Goal: Task Accomplishment & Management: Use online tool/utility

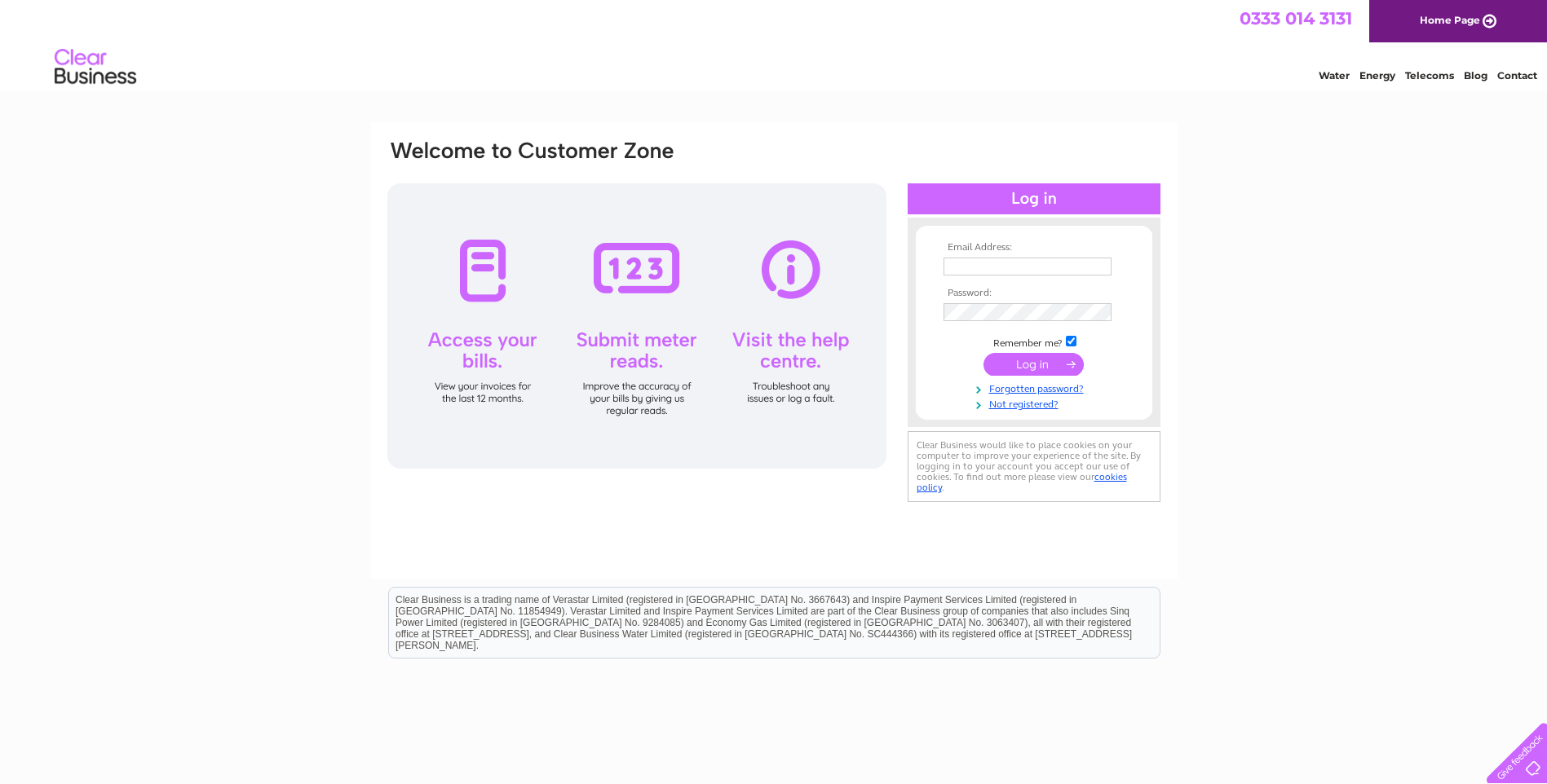
type input "[PERSON_NAME][EMAIL_ADDRESS][DOMAIN_NAME]"
click at [1040, 363] on input "submit" at bounding box center [1034, 364] width 101 height 23
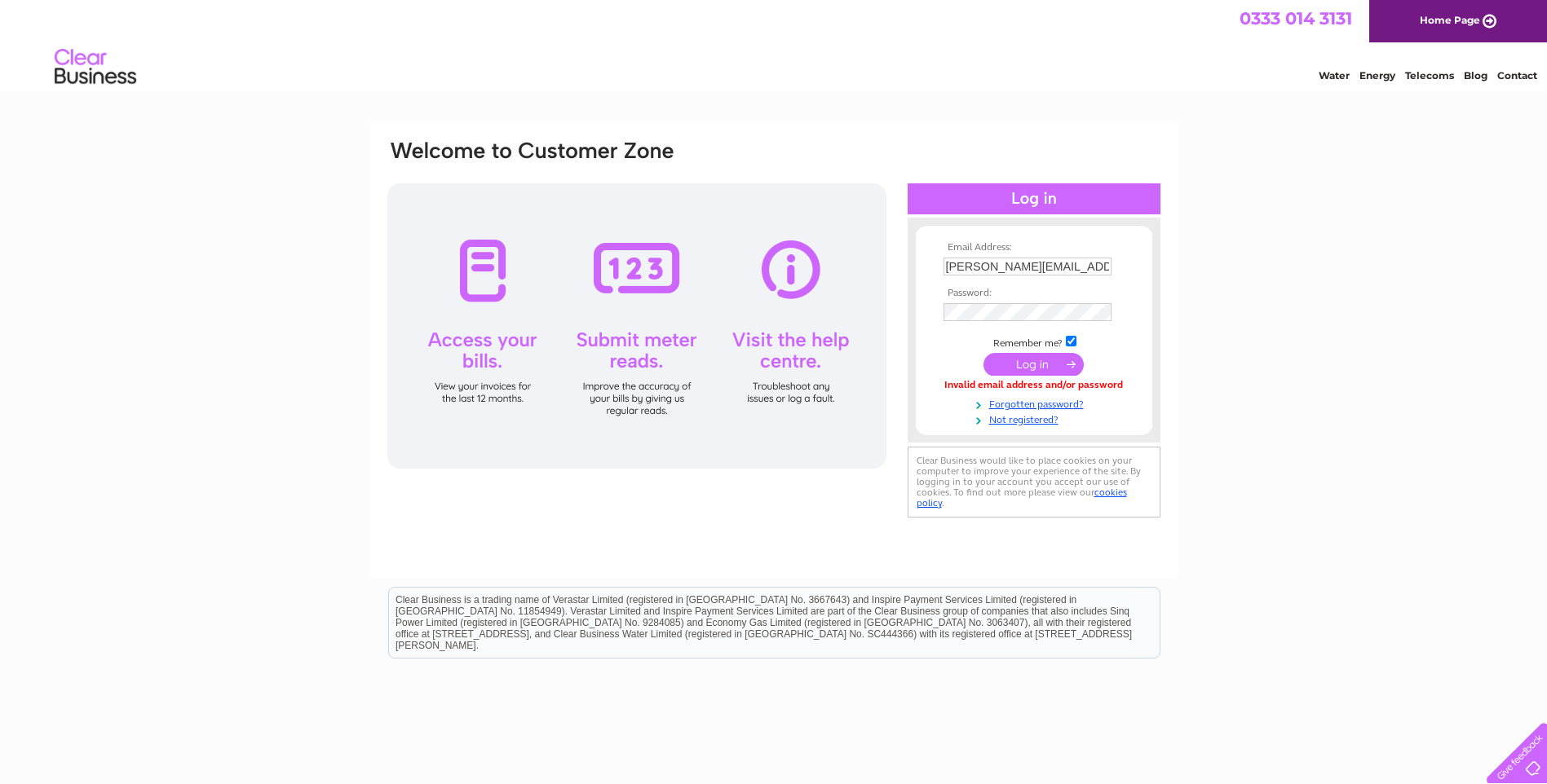
click at [1021, 366] on input "submit" at bounding box center [1034, 364] width 101 height 23
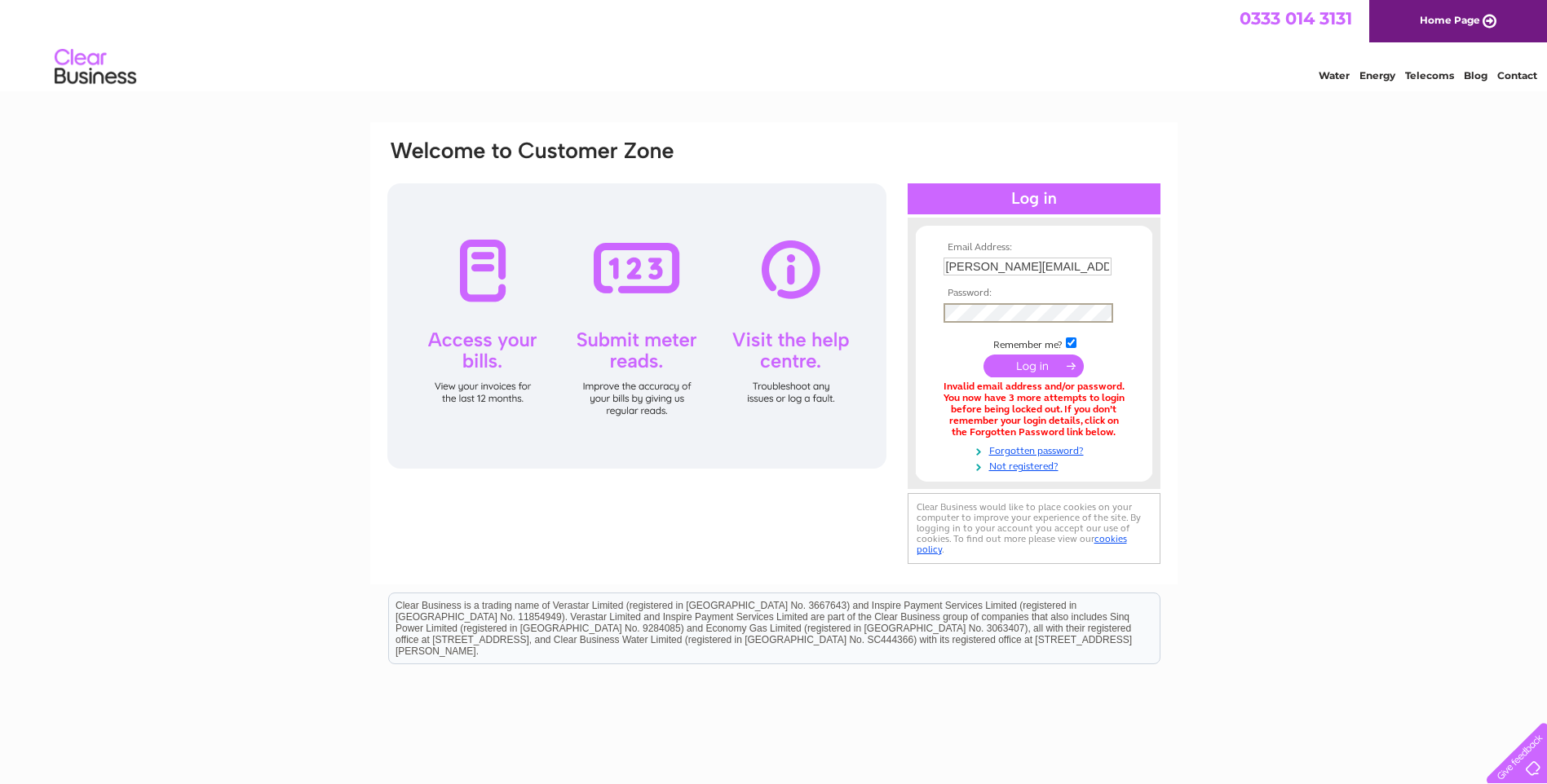
click at [1012, 546] on div "Clear Business would like to place cookies on your computer to improve your exp…" at bounding box center [1034, 529] width 253 height 71
drag, startPoint x: 1012, startPoint y: 546, endPoint x: 1007, endPoint y: 448, distance: 98.1
click at [1007, 448] on link "Forgotten password?" at bounding box center [1036, 448] width 186 height 16
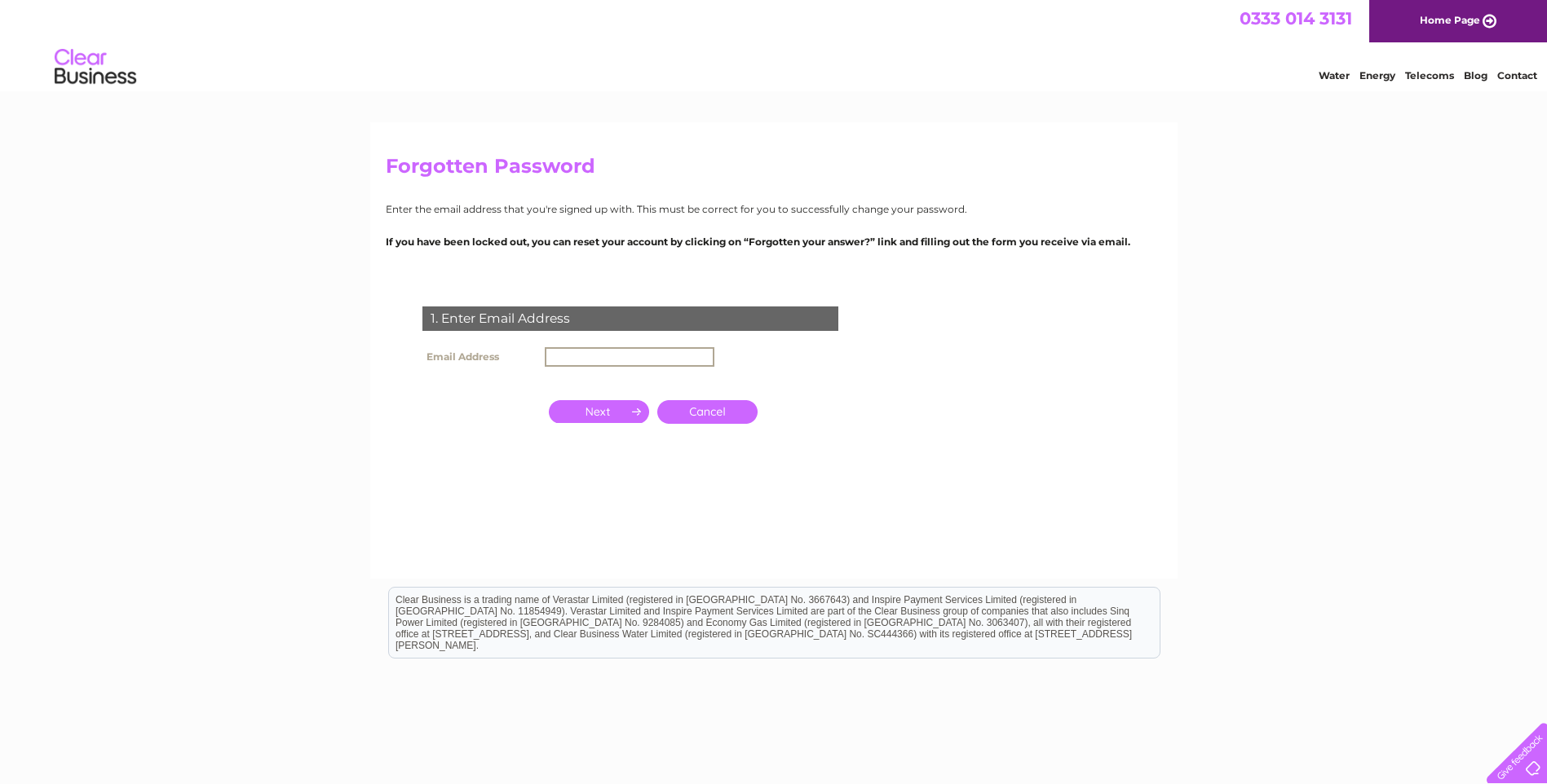
click at [571, 352] on input "text" at bounding box center [630, 356] width 170 height 19
type input "[PERSON_NAME][EMAIL_ADDRESS][DOMAIN_NAME]"
click at [625, 412] on input "button" at bounding box center [599, 411] width 101 height 23
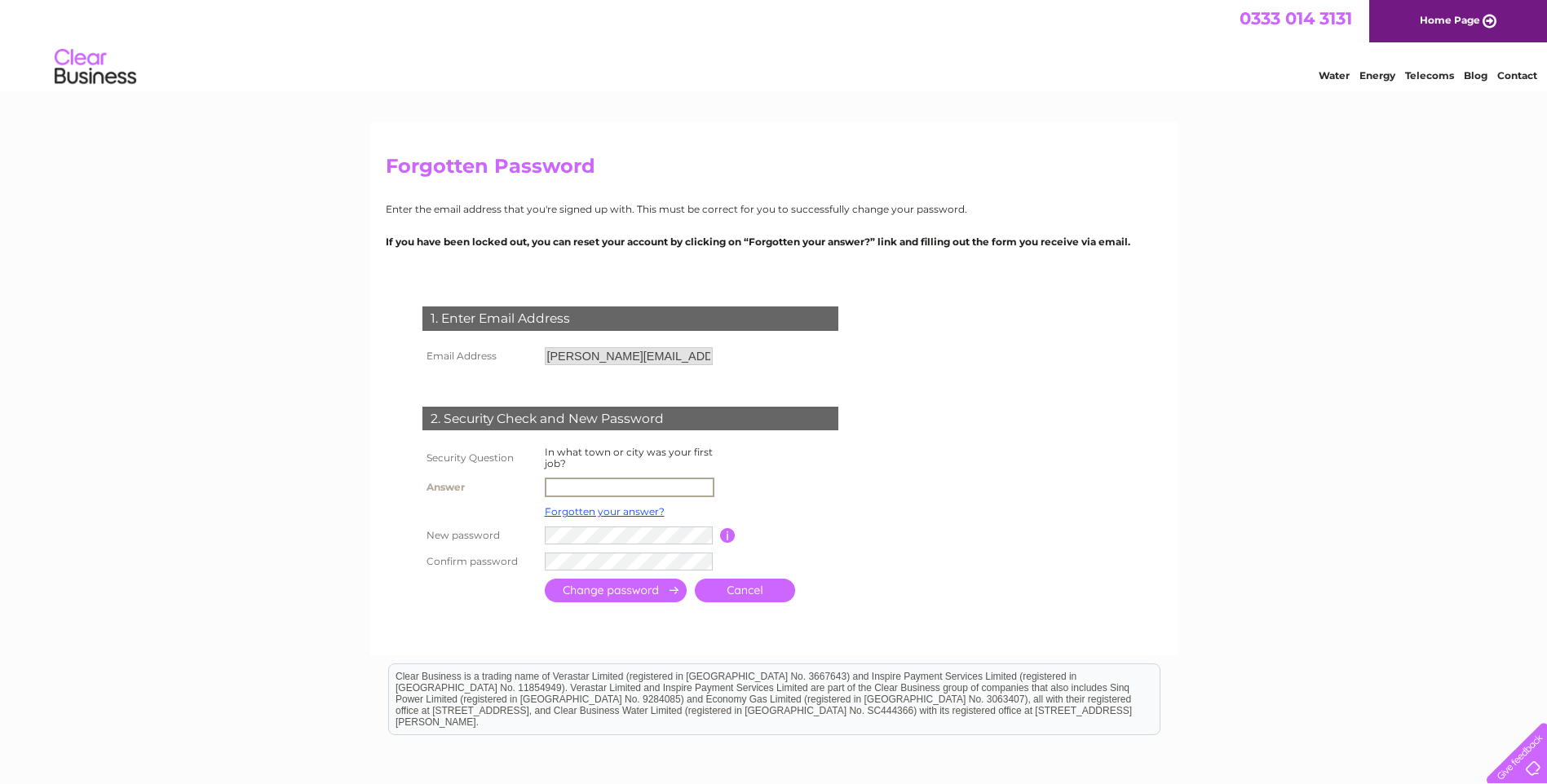
click at [570, 487] on input "text" at bounding box center [630, 487] width 170 height 19
type input "Edinburgh"
click at [973, 510] on form "1. Enter Email Address Email Address debbie@pycp.co.uk Cancel" at bounding box center [774, 457] width 776 height 366
click at [646, 586] on input "submit" at bounding box center [615, 589] width 142 height 24
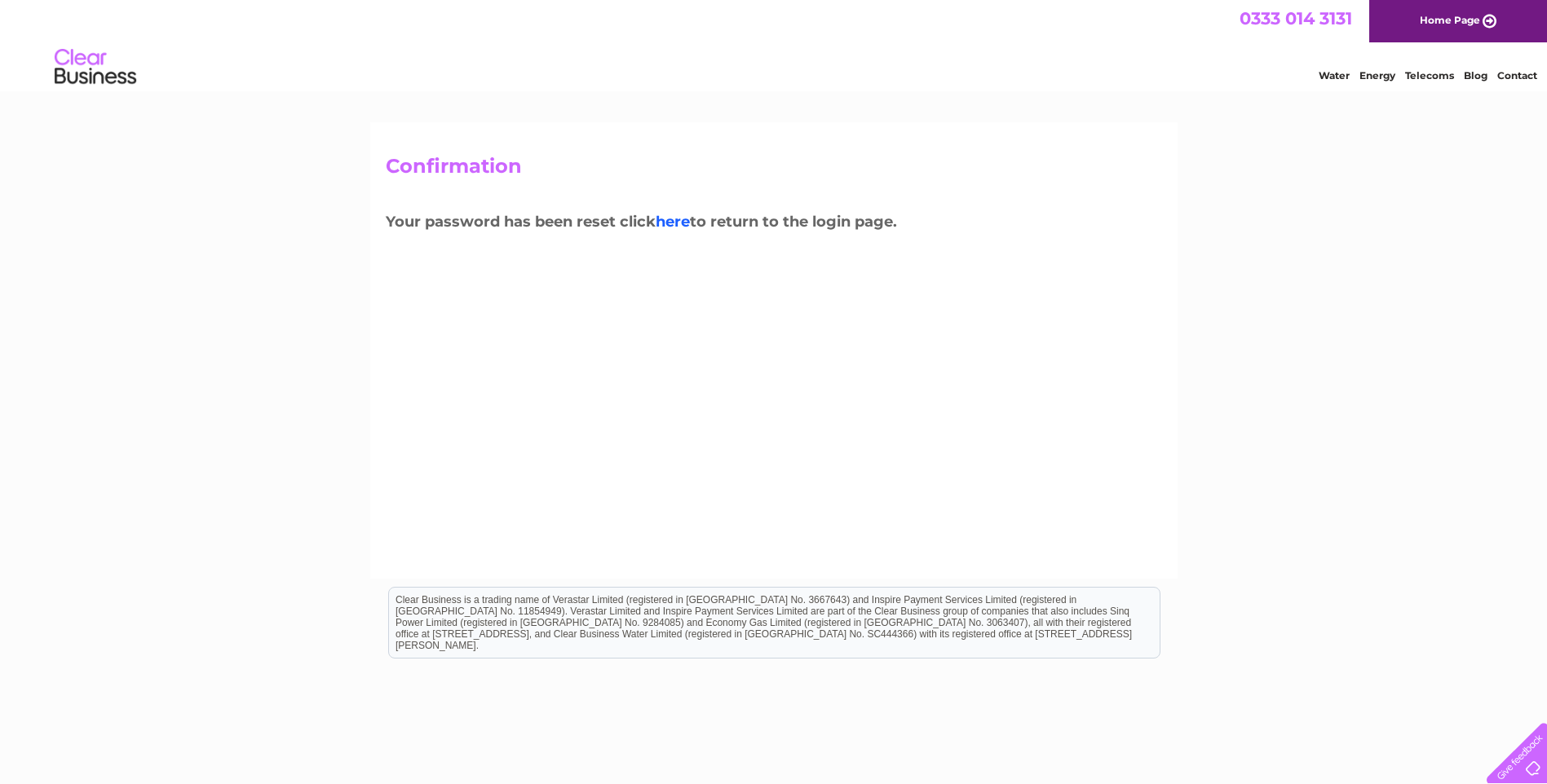
click at [677, 223] on link "here" at bounding box center [672, 222] width 34 height 18
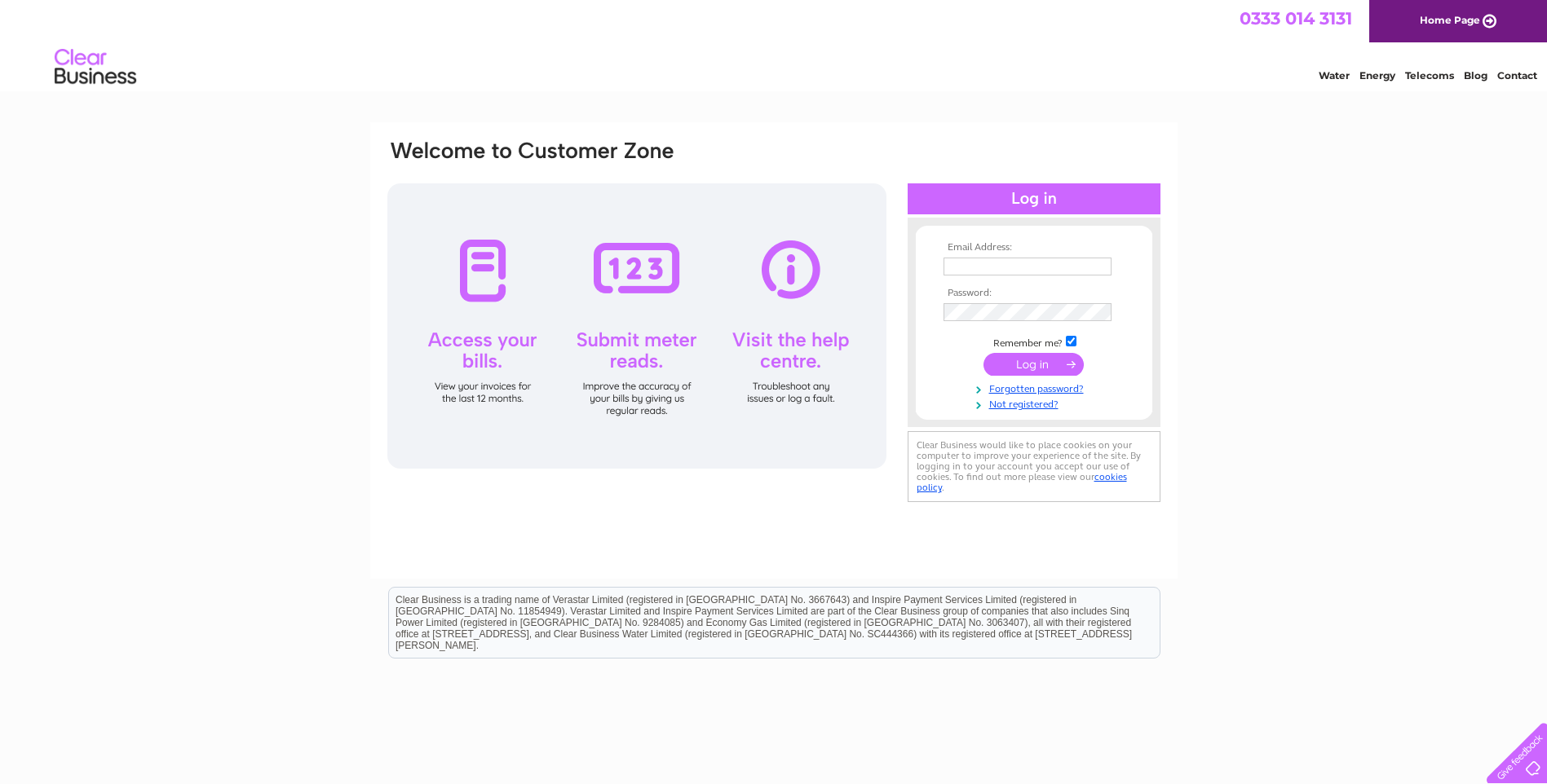
type input "[PERSON_NAME][EMAIL_ADDRESS][DOMAIN_NAME]"
click at [1022, 359] on input "submit" at bounding box center [1034, 366] width 101 height 23
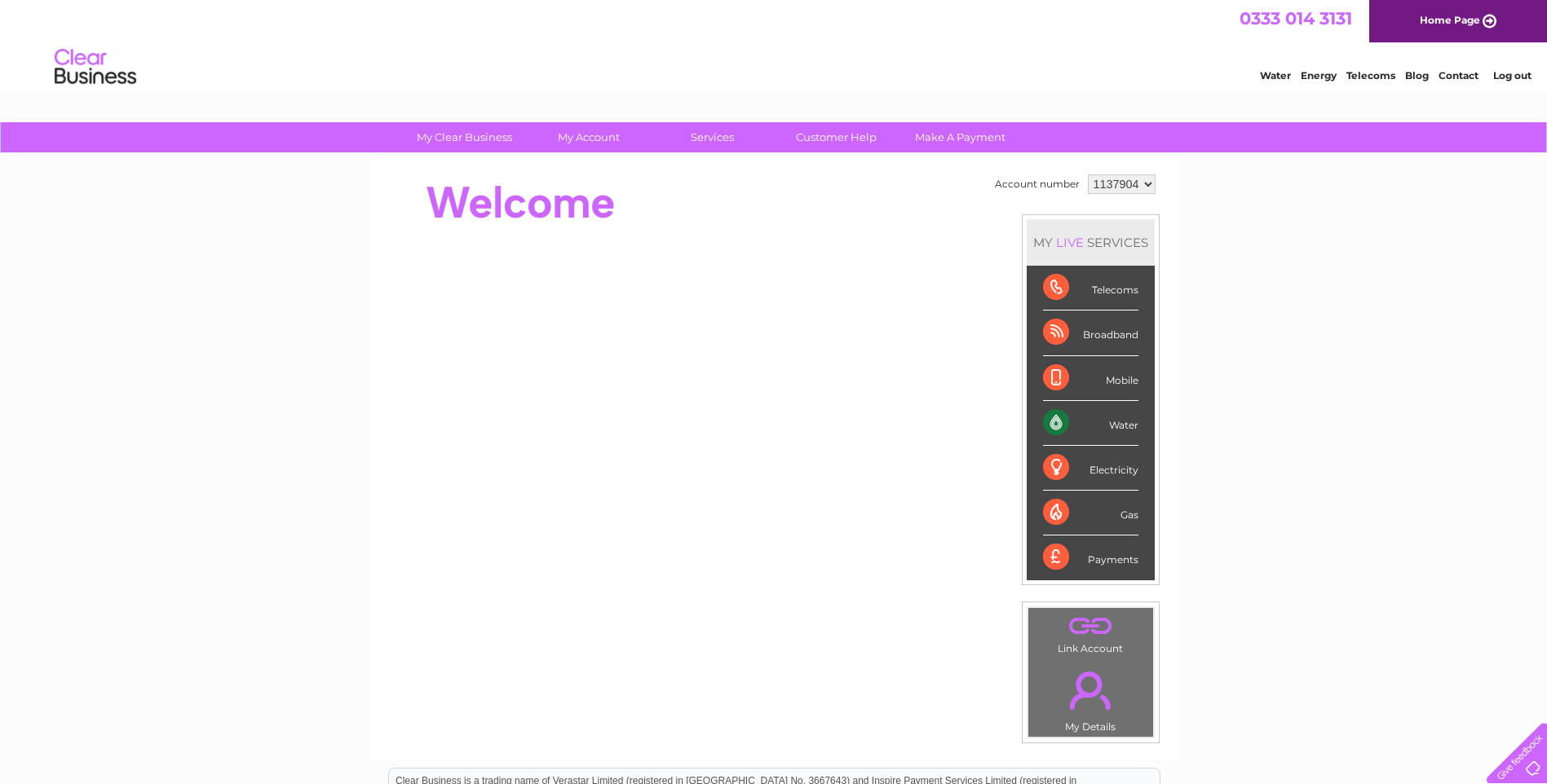
drag, startPoint x: 1111, startPoint y: 411, endPoint x: 1098, endPoint y: 411, distance: 13.0
click at [1107, 411] on div "Water" at bounding box center [1091, 423] width 95 height 45
drag, startPoint x: 1042, startPoint y: 411, endPoint x: 1048, endPoint y: 419, distance: 10.0
click at [1048, 419] on div "Water" at bounding box center [1091, 423] width 95 height 45
click at [1054, 418] on div "Water" at bounding box center [1091, 423] width 95 height 45
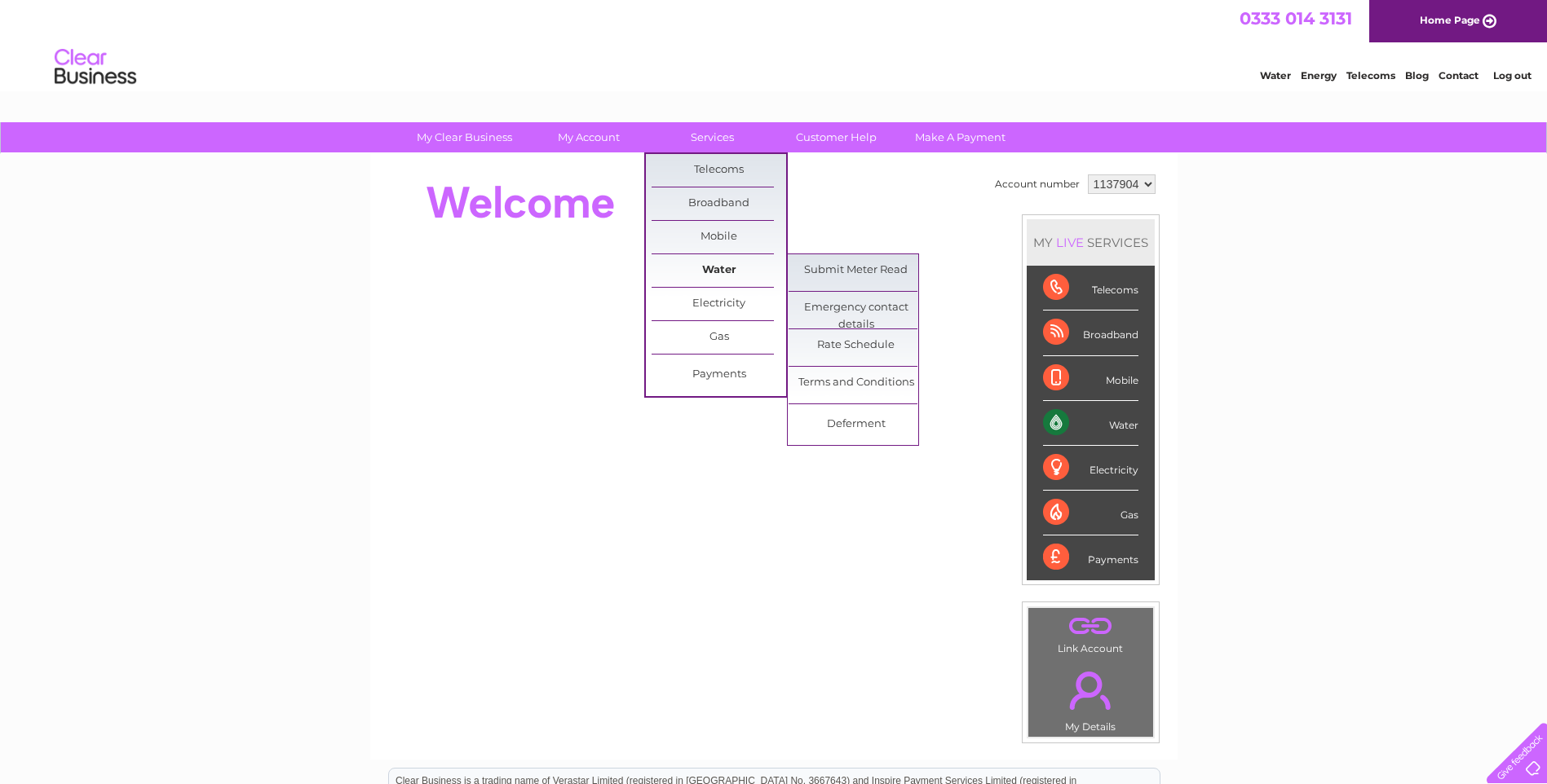
click at [714, 262] on link "Water" at bounding box center [719, 270] width 134 height 33
click at [873, 263] on link "Submit Meter Read" at bounding box center [856, 270] width 134 height 33
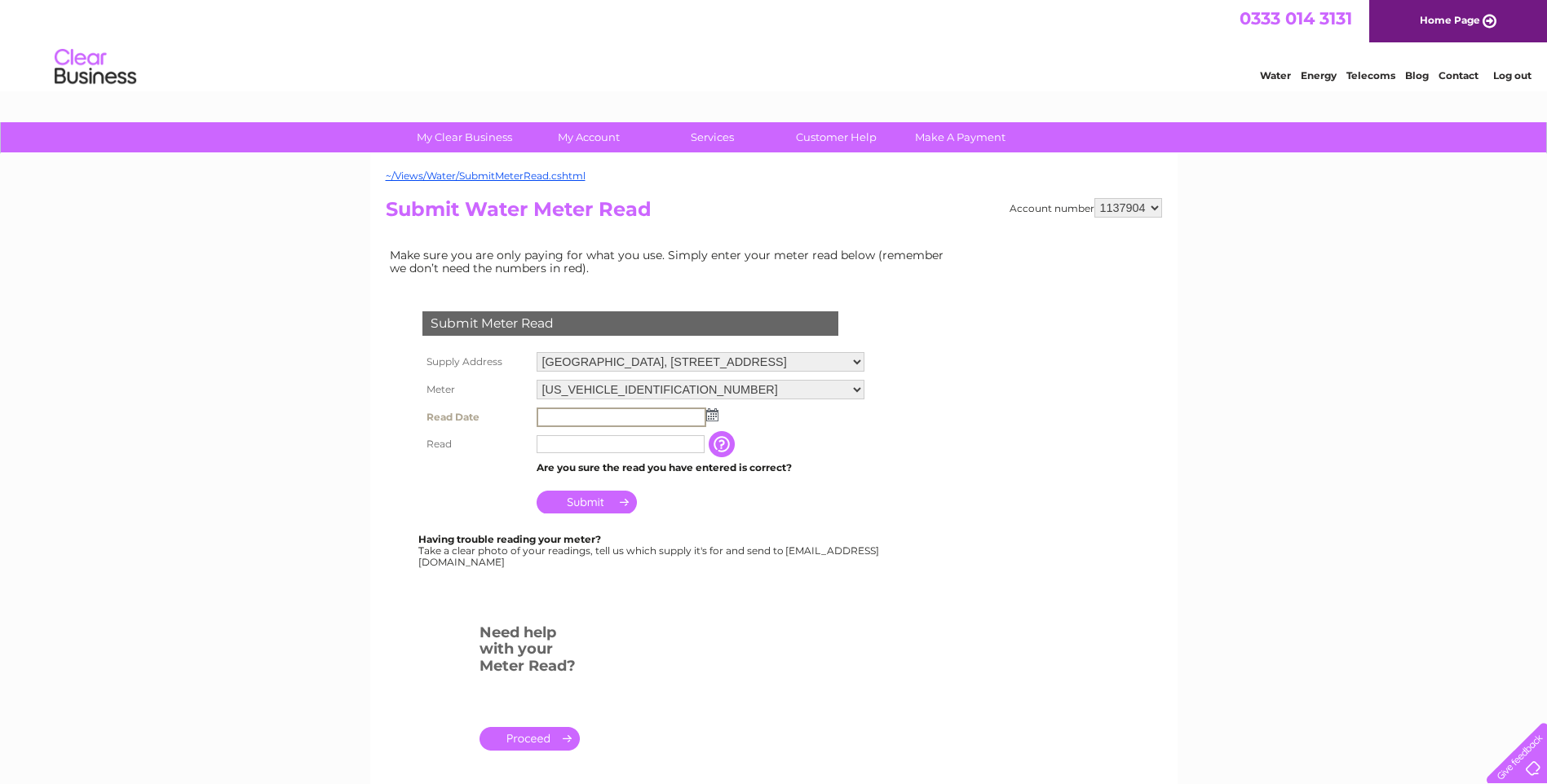
click at [571, 420] on input "text" at bounding box center [622, 417] width 170 height 19
click at [716, 410] on img at bounding box center [710, 414] width 12 height 13
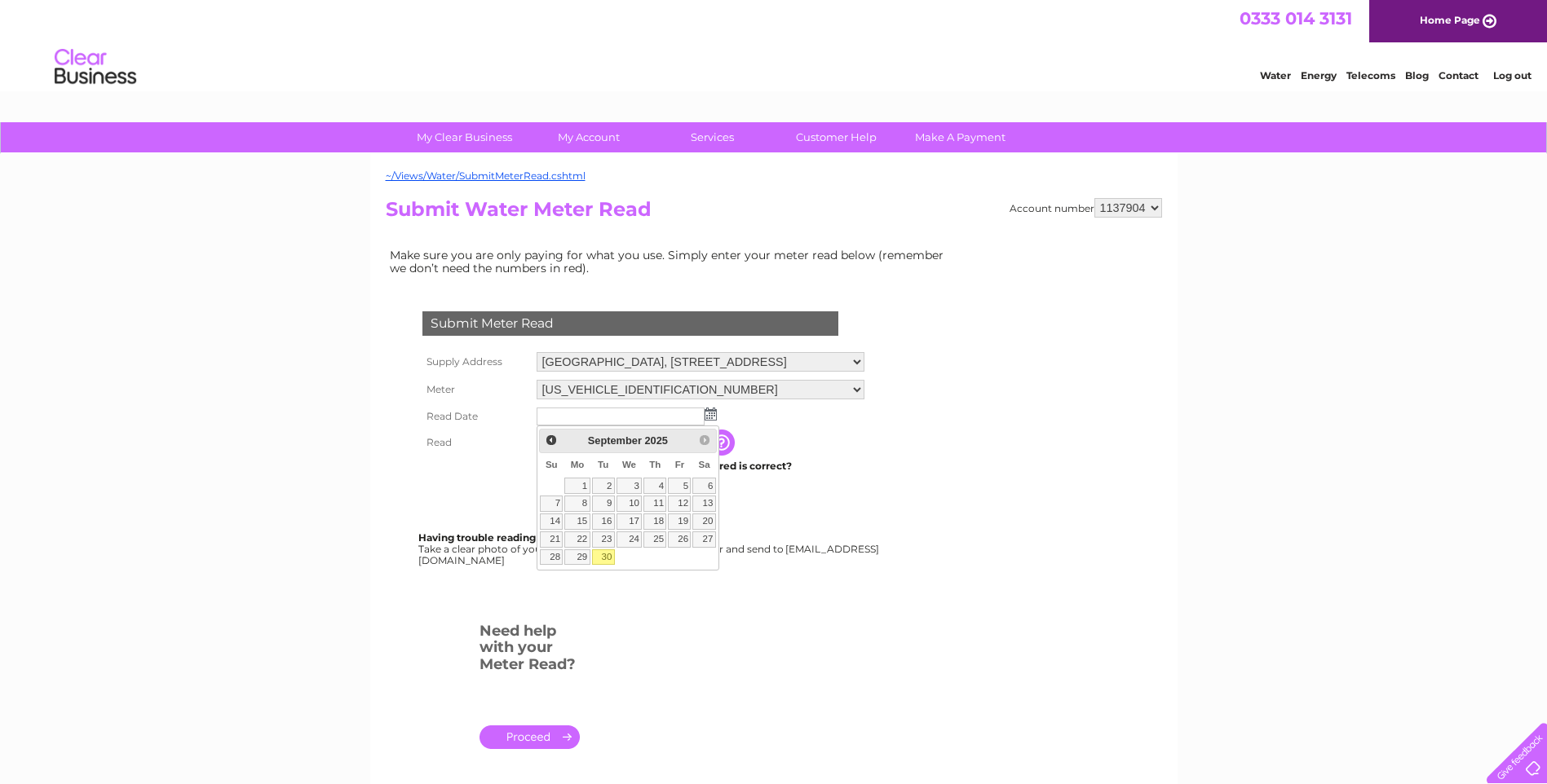
click at [607, 555] on link "30" at bounding box center [603, 557] width 23 height 16
type input "2025/09/30"
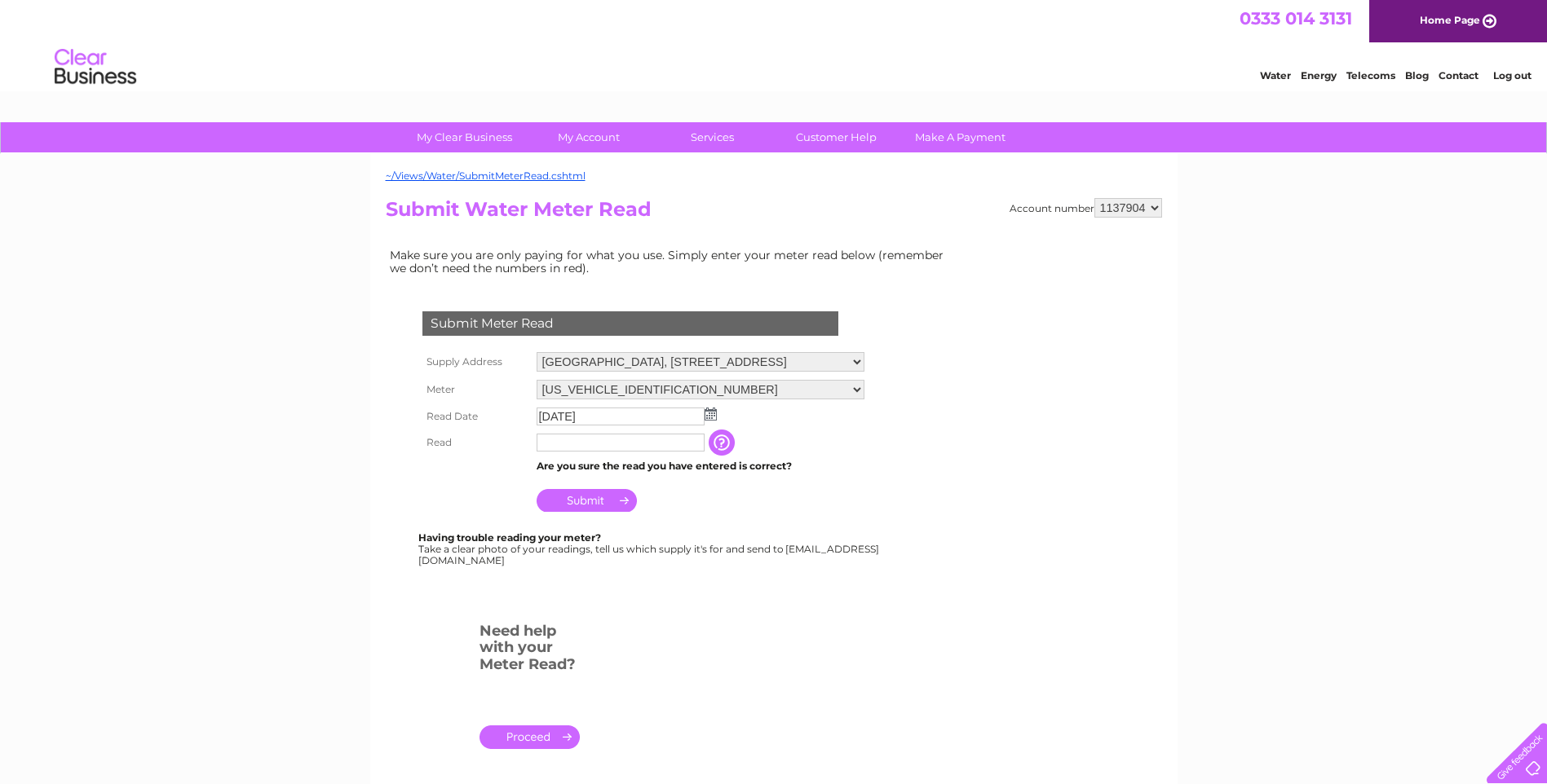
click at [576, 444] on input "text" at bounding box center [621, 443] width 168 height 18
type input "1104"
click at [598, 494] on input "Submit" at bounding box center [587, 500] width 101 height 23
